Goal: Task Accomplishment & Management: Manage account settings

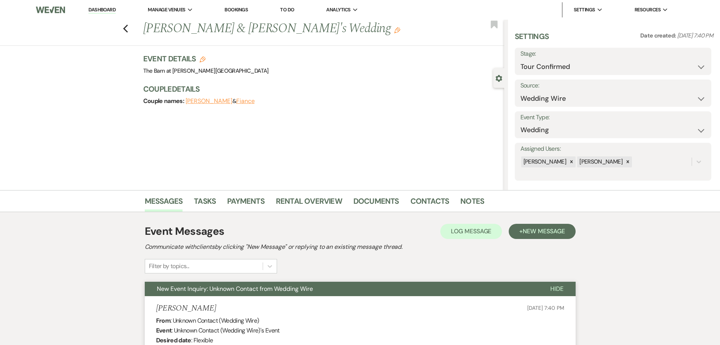
select select "4"
select select "3"
click at [101, 10] on link "Dashboard" at bounding box center [101, 9] width 27 height 7
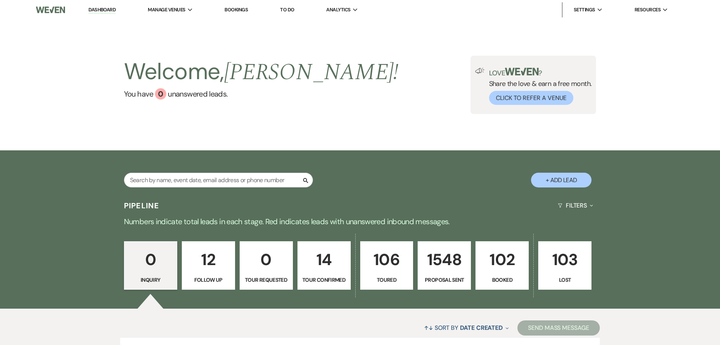
click at [150, 188] on div "Search" at bounding box center [218, 182] width 189 height 21
click at [155, 182] on input "text" at bounding box center [218, 179] width 189 height 15
type input "[PERSON_NAME]"
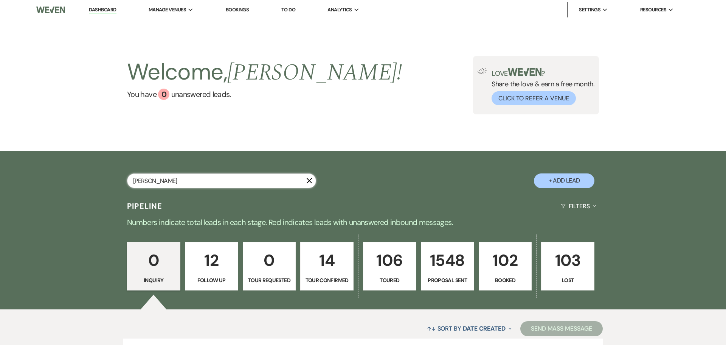
select select "6"
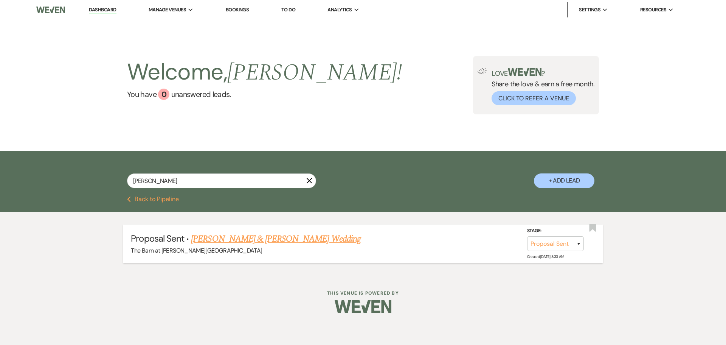
click at [228, 236] on link "[PERSON_NAME] & [PERSON_NAME] Wedding" at bounding box center [275, 239] width 169 height 14
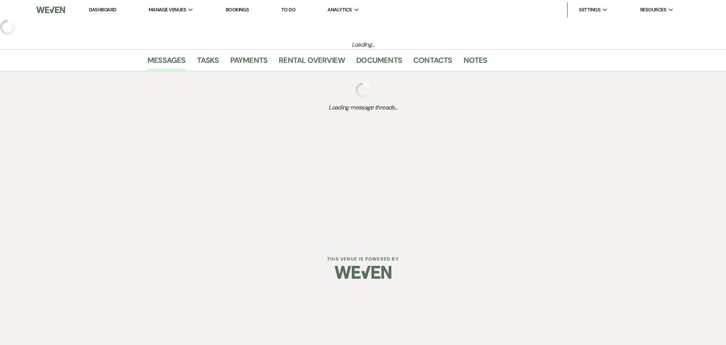
select select "6"
select select "5"
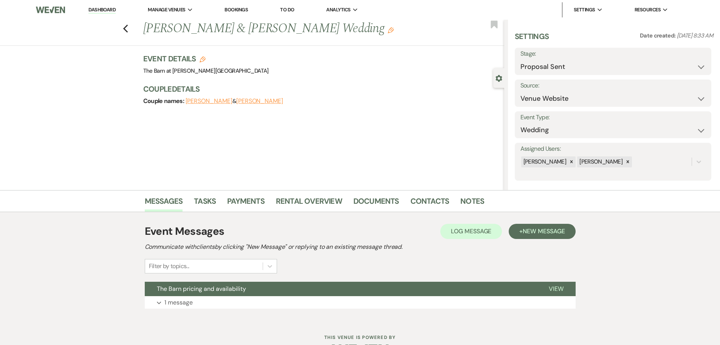
click at [101, 9] on link "Dashboard" at bounding box center [101, 9] width 27 height 7
